Goal: Transaction & Acquisition: Purchase product/service

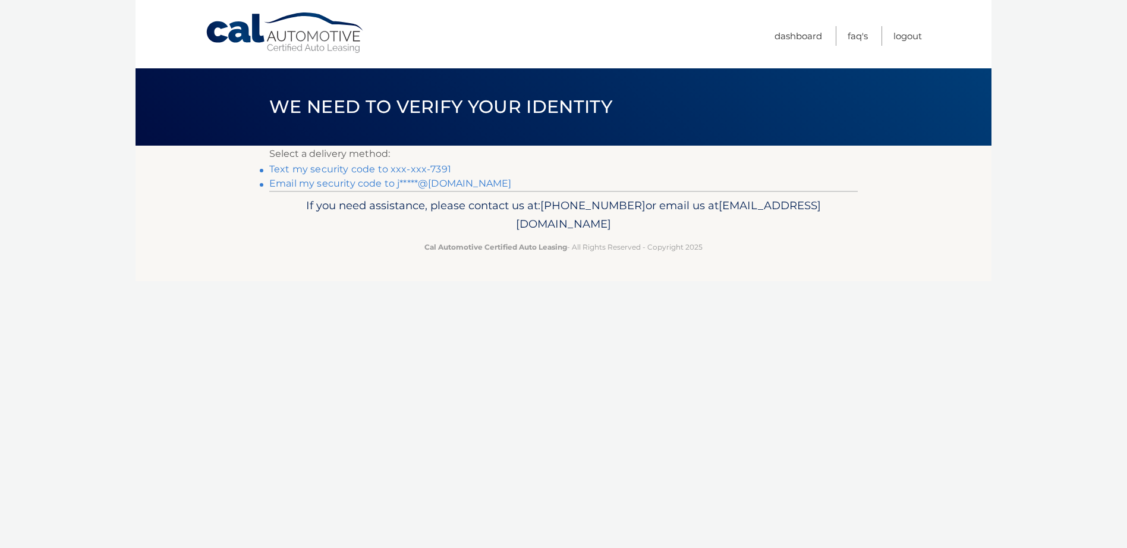
click at [364, 169] on link "Text my security code to xxx-xxx-7391" at bounding box center [360, 168] width 182 height 11
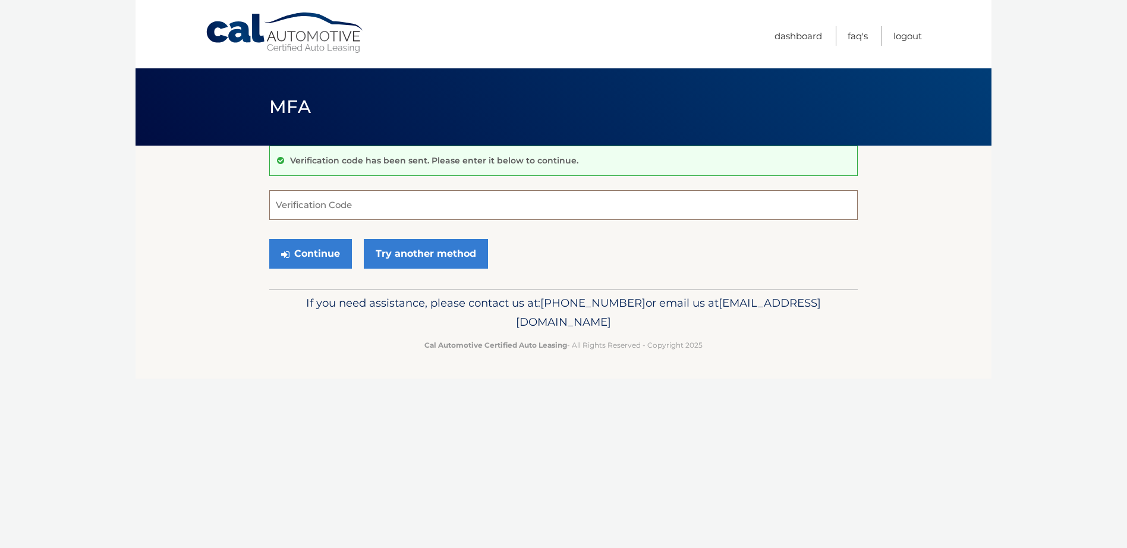
click at [319, 213] on input "Verification Code" at bounding box center [563, 205] width 589 height 30
type input "927574"
click at [269, 239] on button "Continue" at bounding box center [310, 254] width 83 height 30
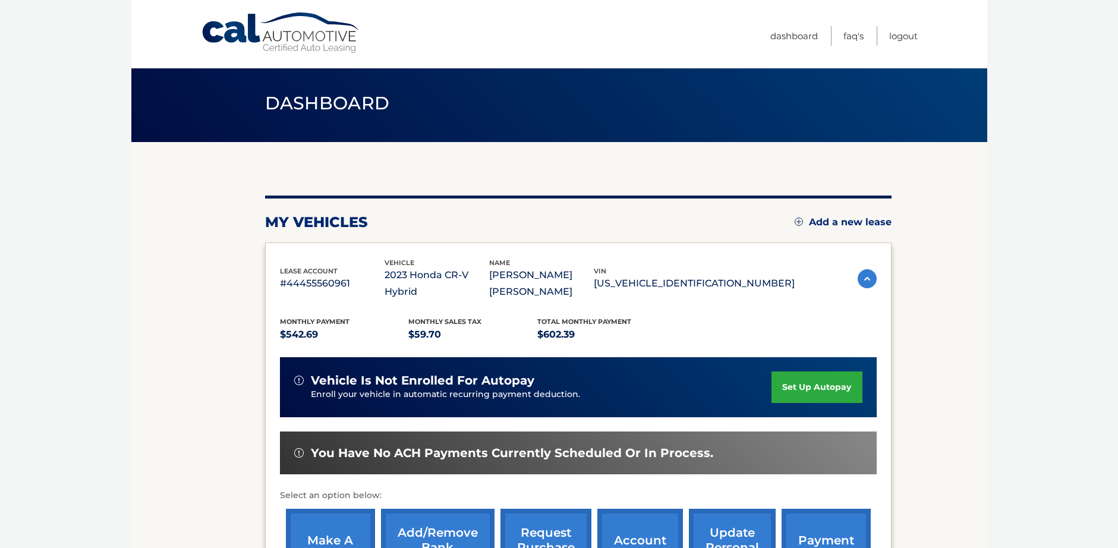
scroll to position [172, 0]
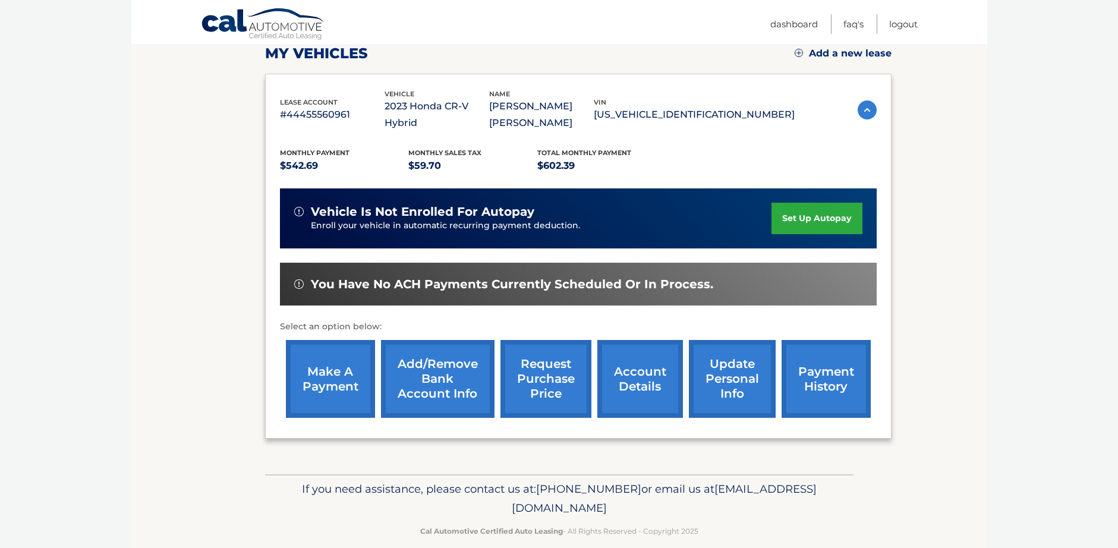
click at [344, 350] on link "make a payment" at bounding box center [330, 379] width 89 height 78
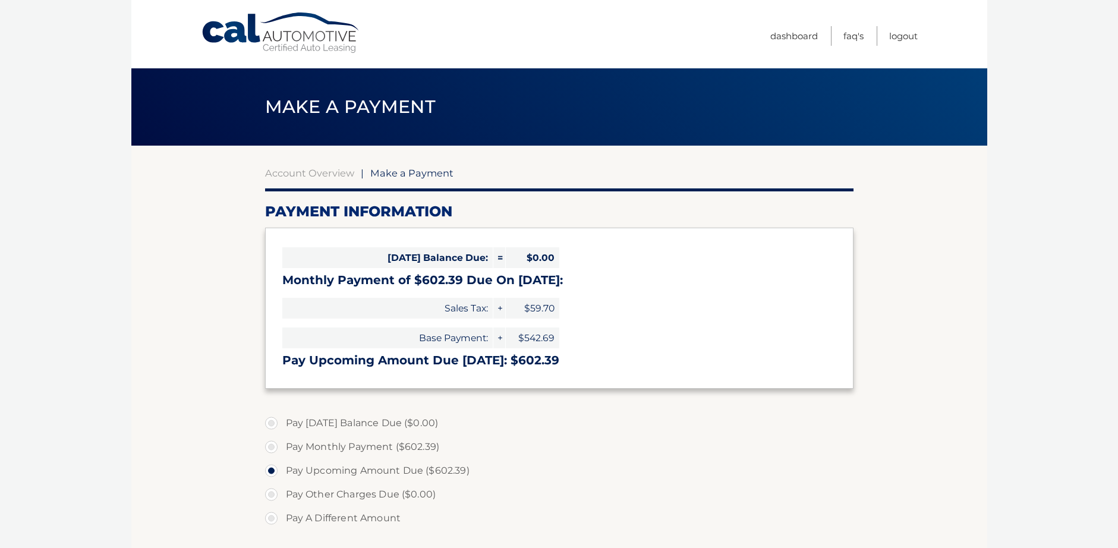
select select "NjlhMmZhMGItOGVlOC00NTQ5LWI0MGEtOWI3YTIxZmUyZDE0"
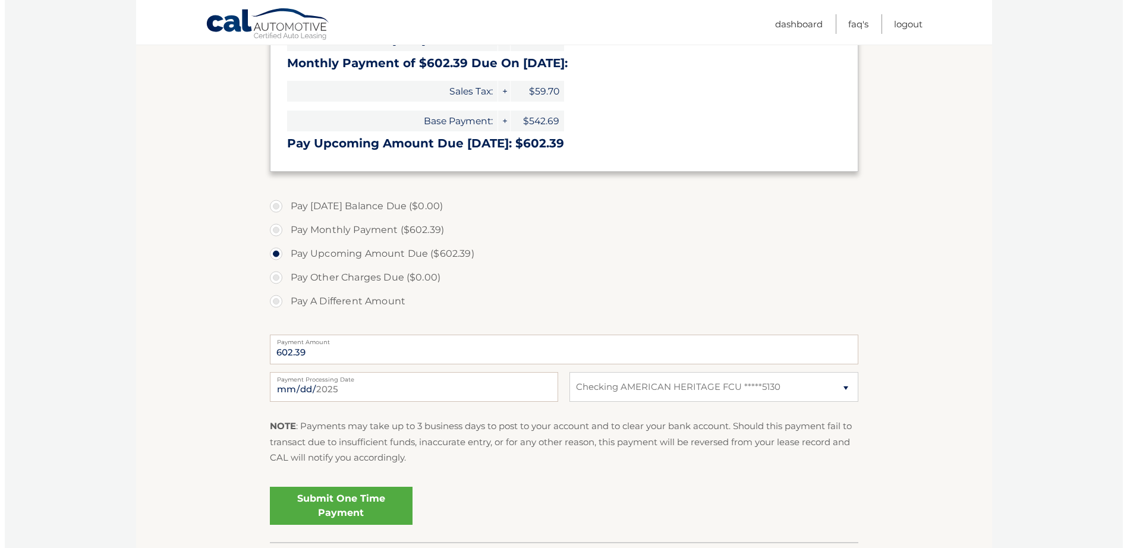
scroll to position [238, 0]
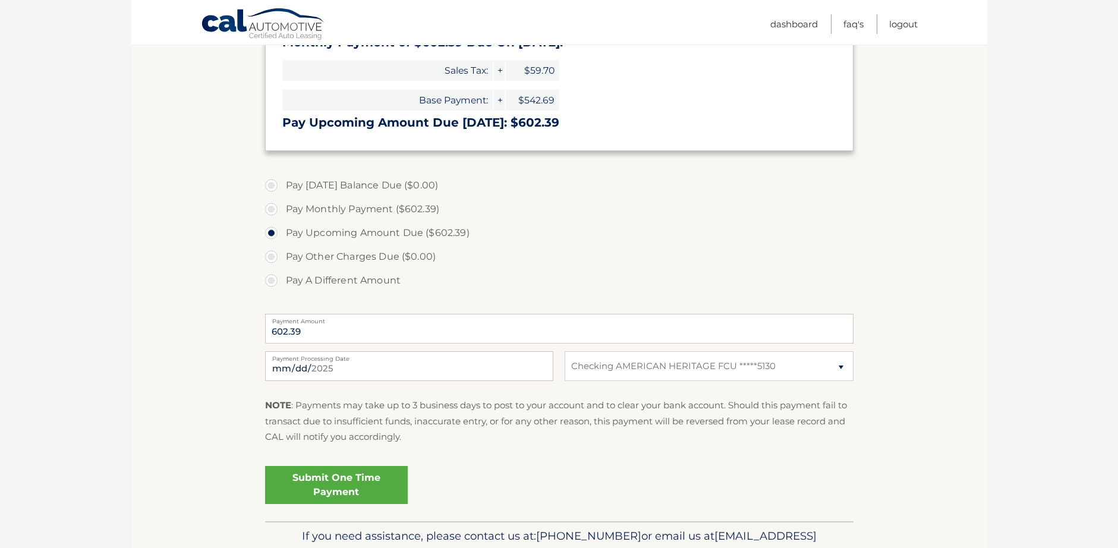
click at [371, 483] on link "Submit One Time Payment" at bounding box center [336, 485] width 143 height 38
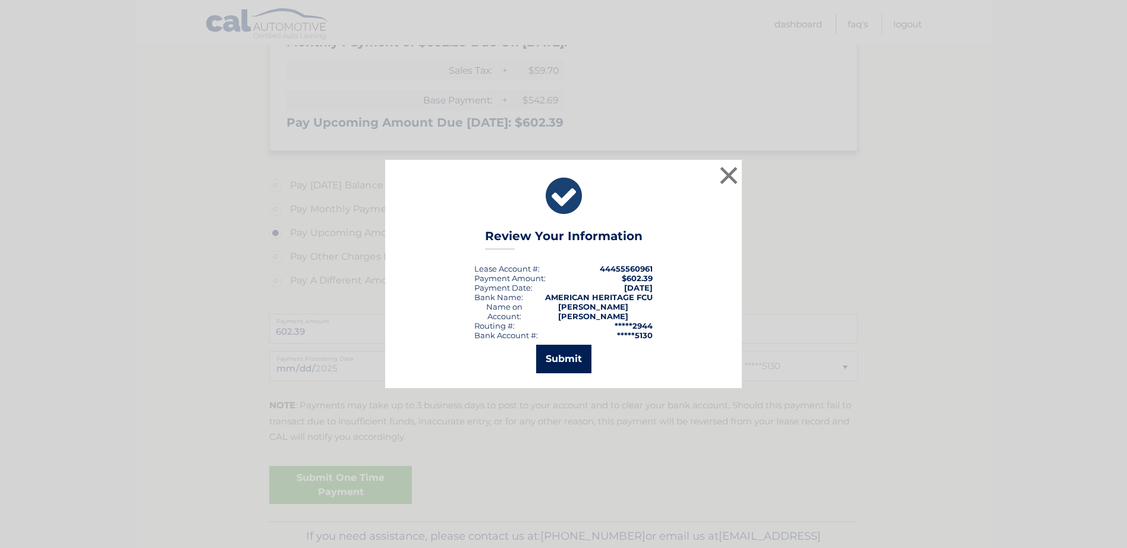
click at [559, 354] on button "Submit" at bounding box center [563, 359] width 55 height 29
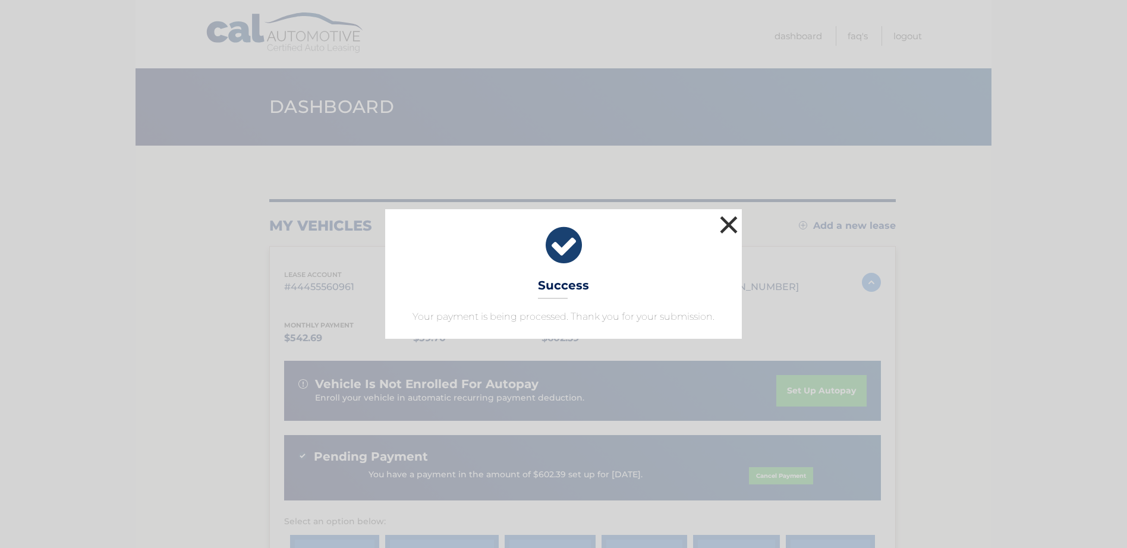
click at [728, 217] on button "×" at bounding box center [729, 225] width 24 height 24
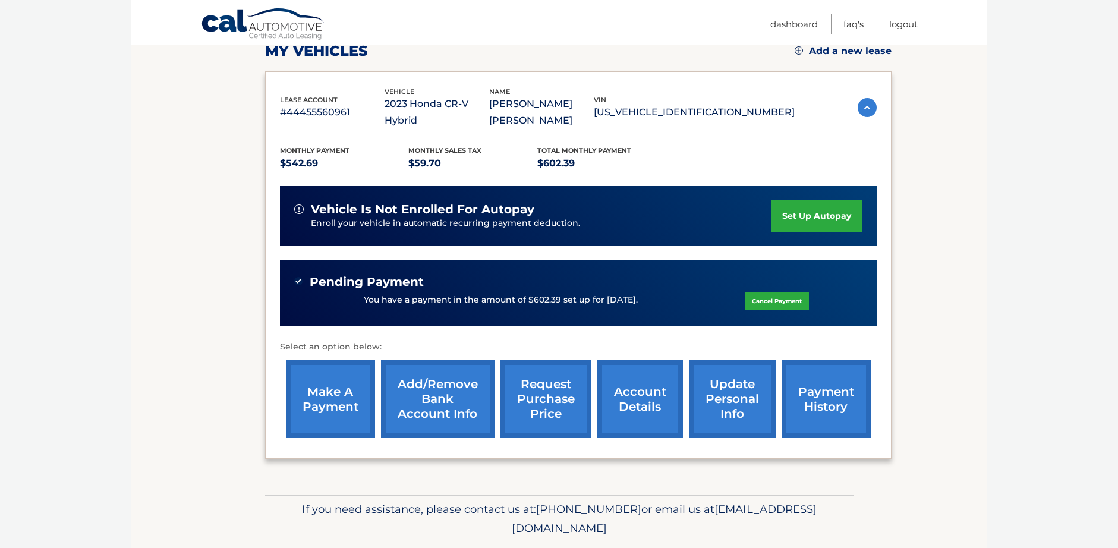
scroll to position [178, 0]
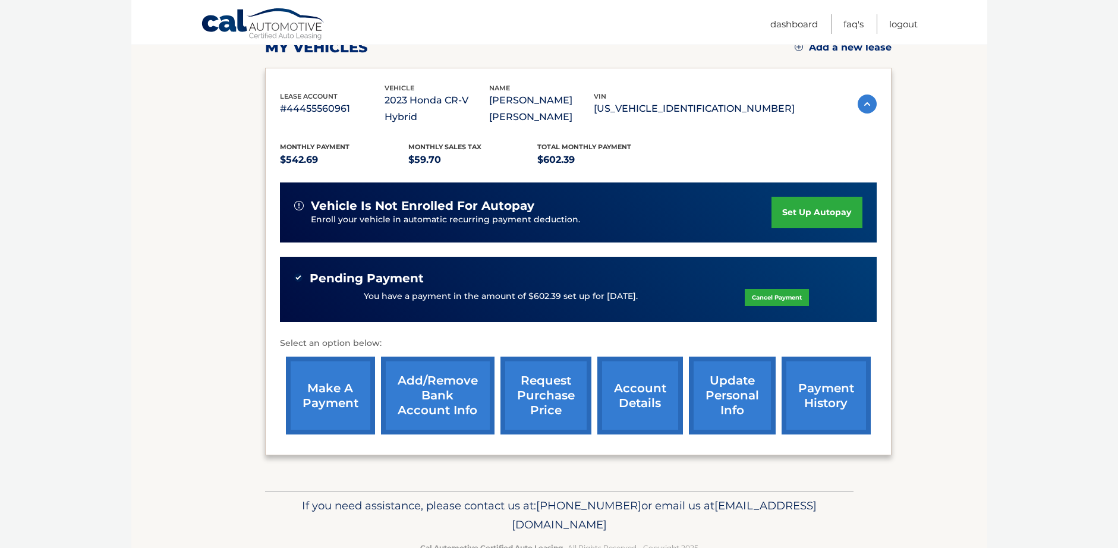
click at [803, 376] on link "payment history" at bounding box center [826, 396] width 89 height 78
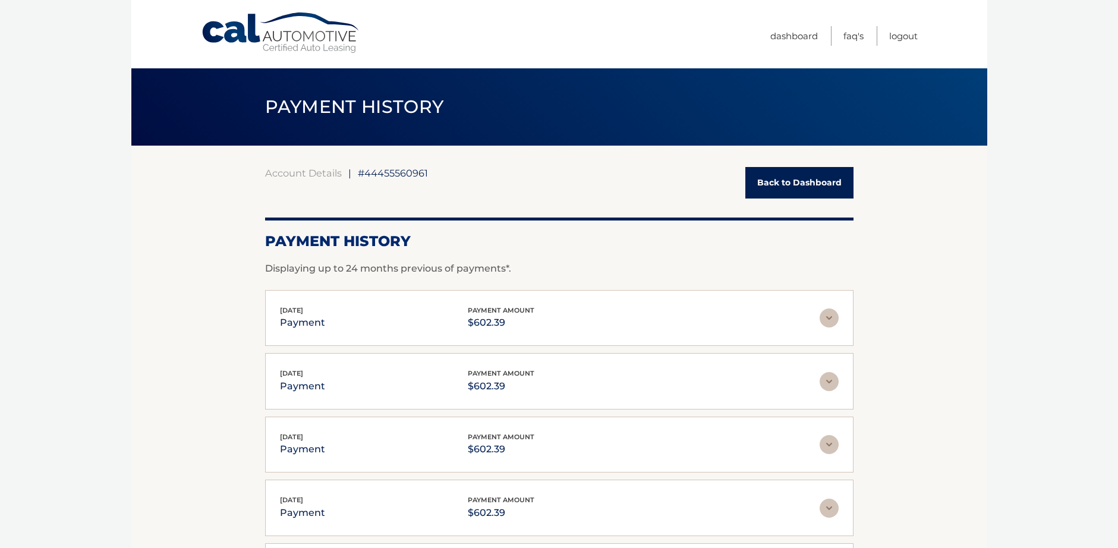
click at [819, 184] on link "Back to Dashboard" at bounding box center [800, 183] width 108 height 32
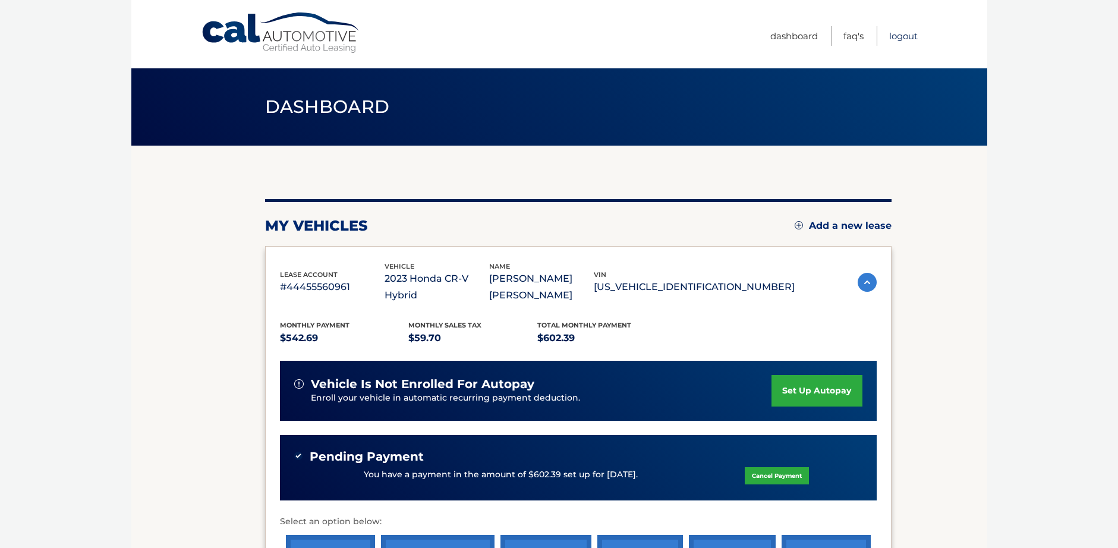
click at [904, 34] on link "Logout" at bounding box center [903, 36] width 29 height 20
